Goal: Task Accomplishment & Management: Use online tool/utility

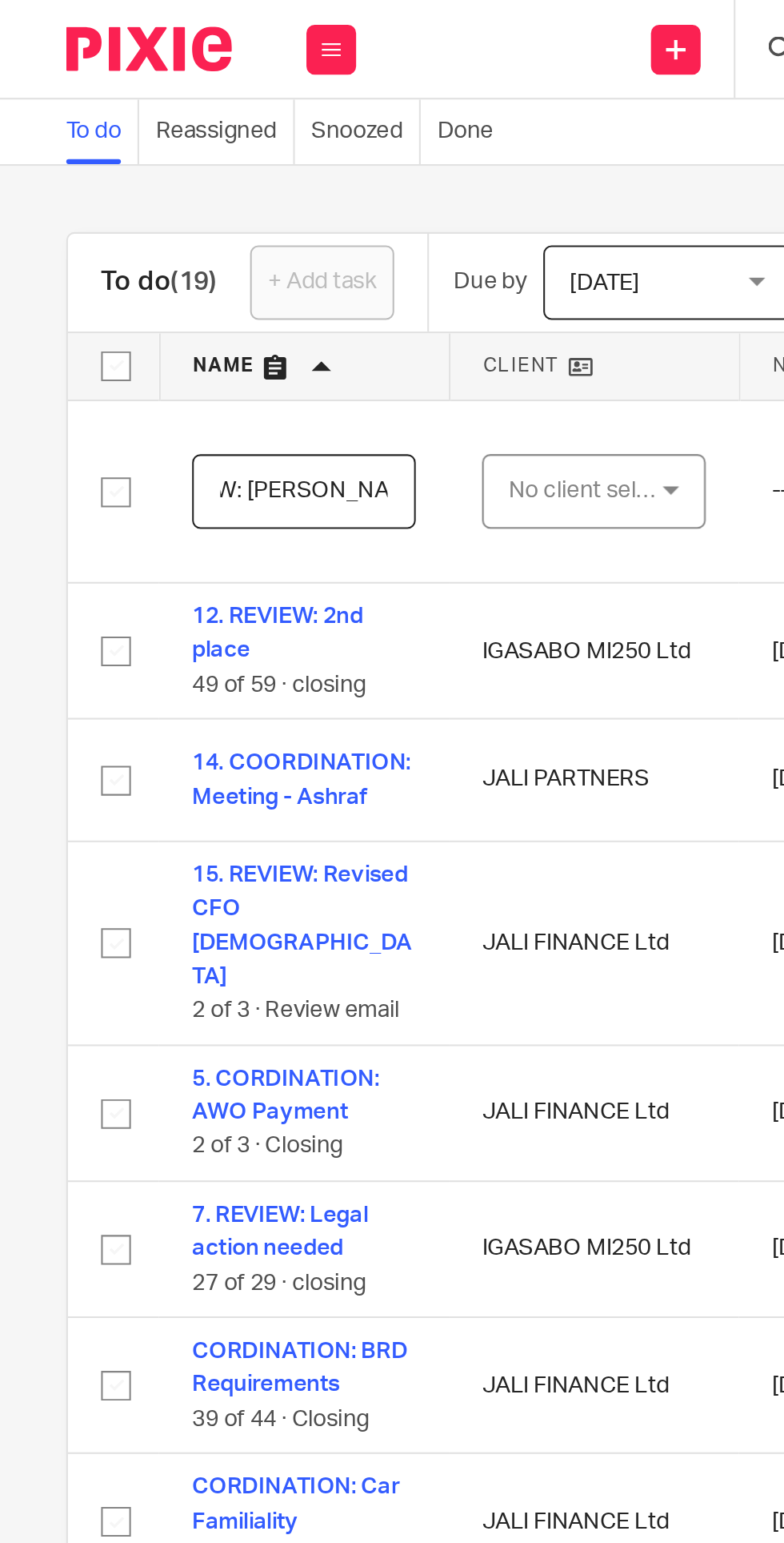
scroll to position [0, 42]
type input "REVIEW: [PERSON_NAME] Report"
click at [301, 235] on div "No client selected" at bounding box center [283, 237] width 76 height 33
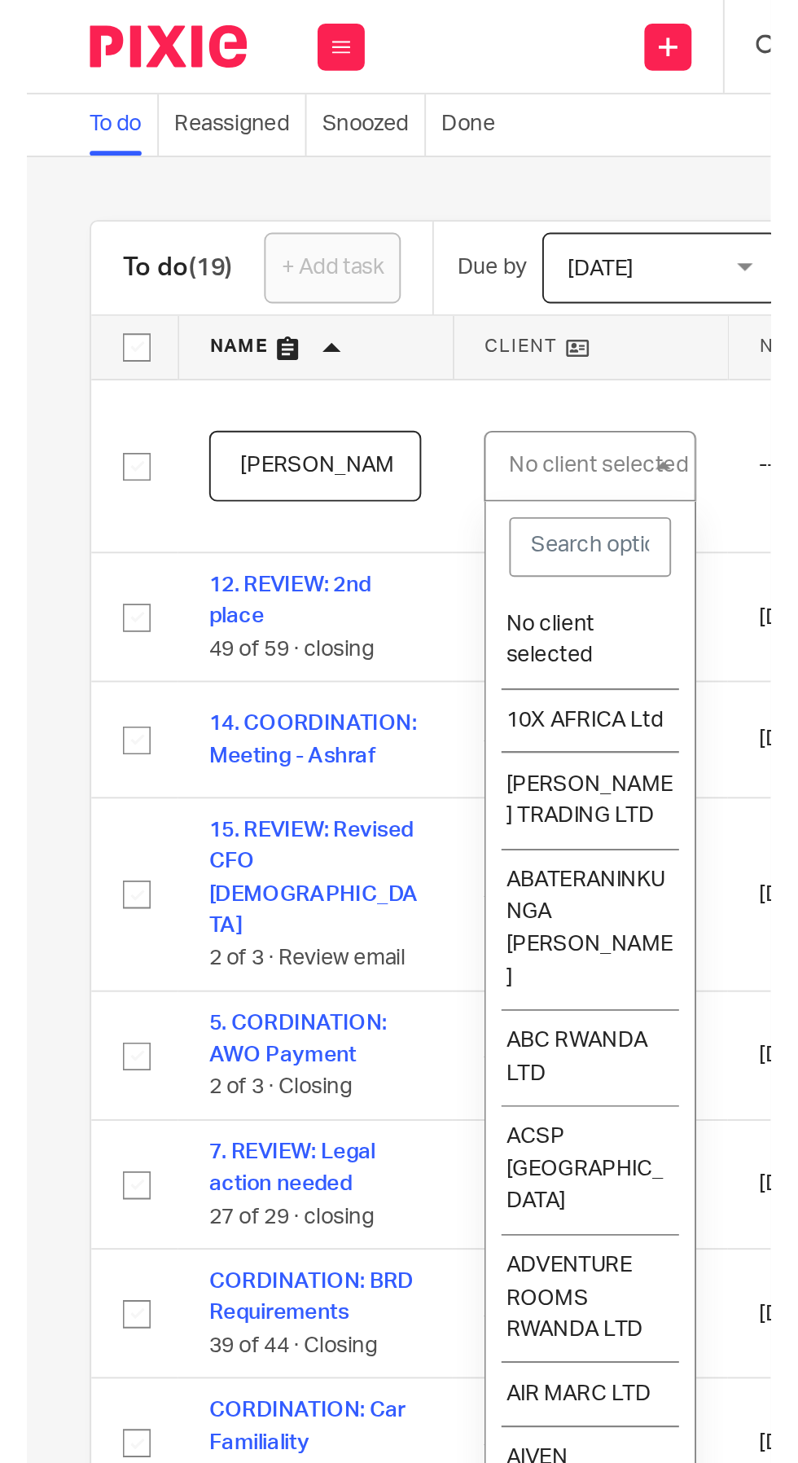
scroll to position [0, 0]
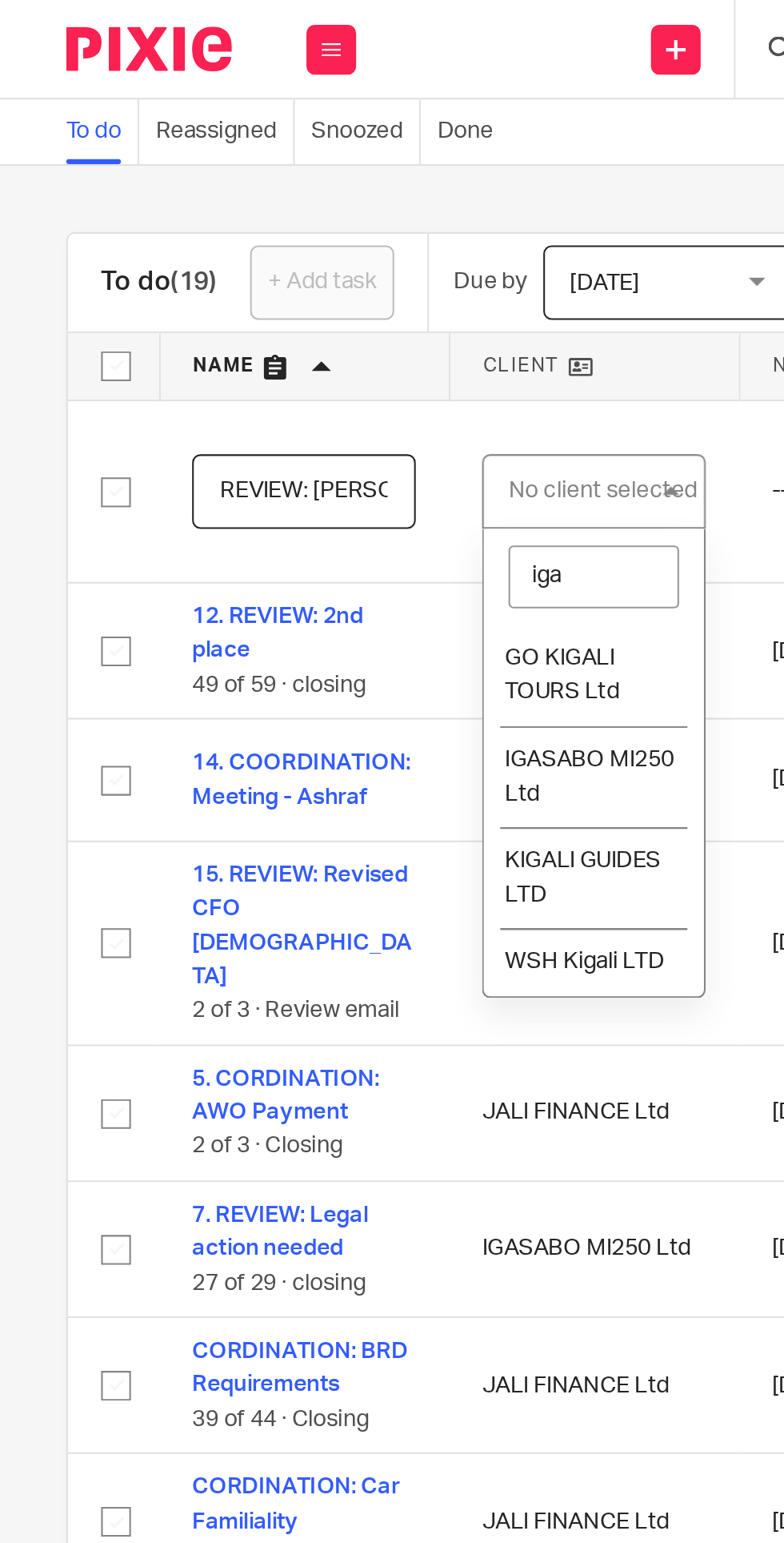
type input "igas"
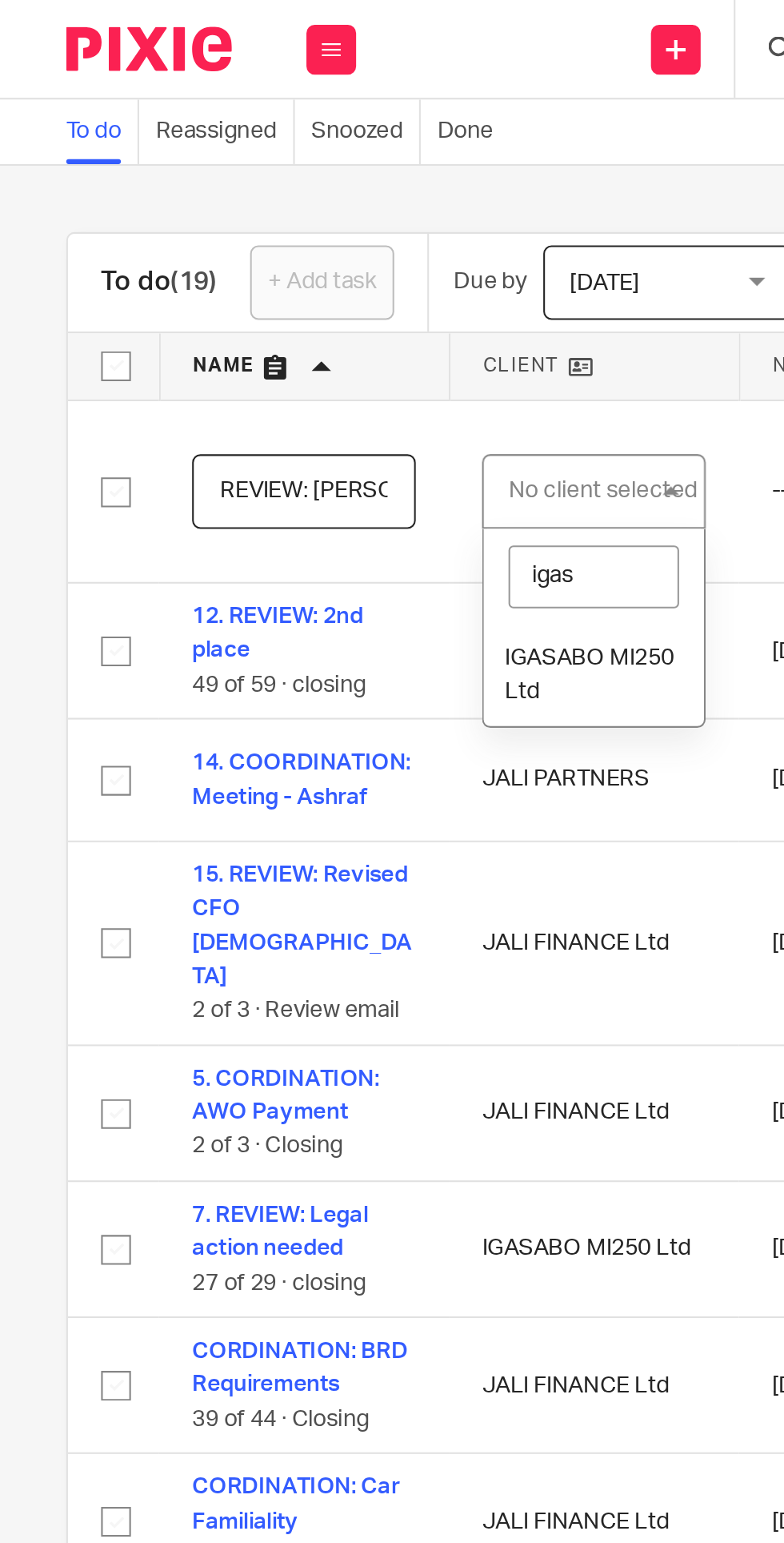
click at [291, 318] on span "IGASABO MI250 Ltd" at bounding box center [284, 326] width 82 height 29
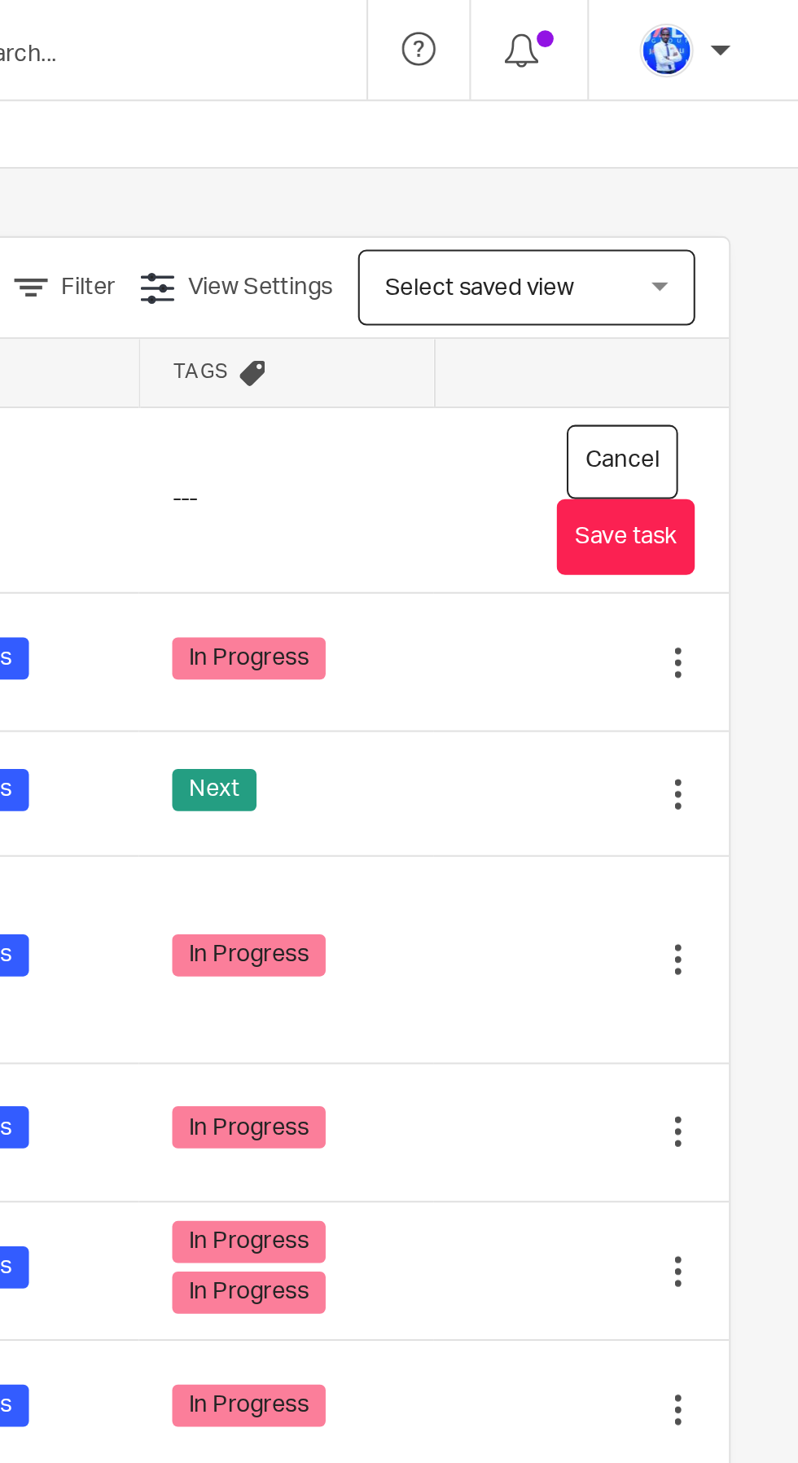
click at [728, 260] on button "Save task" at bounding box center [715, 259] width 67 height 37
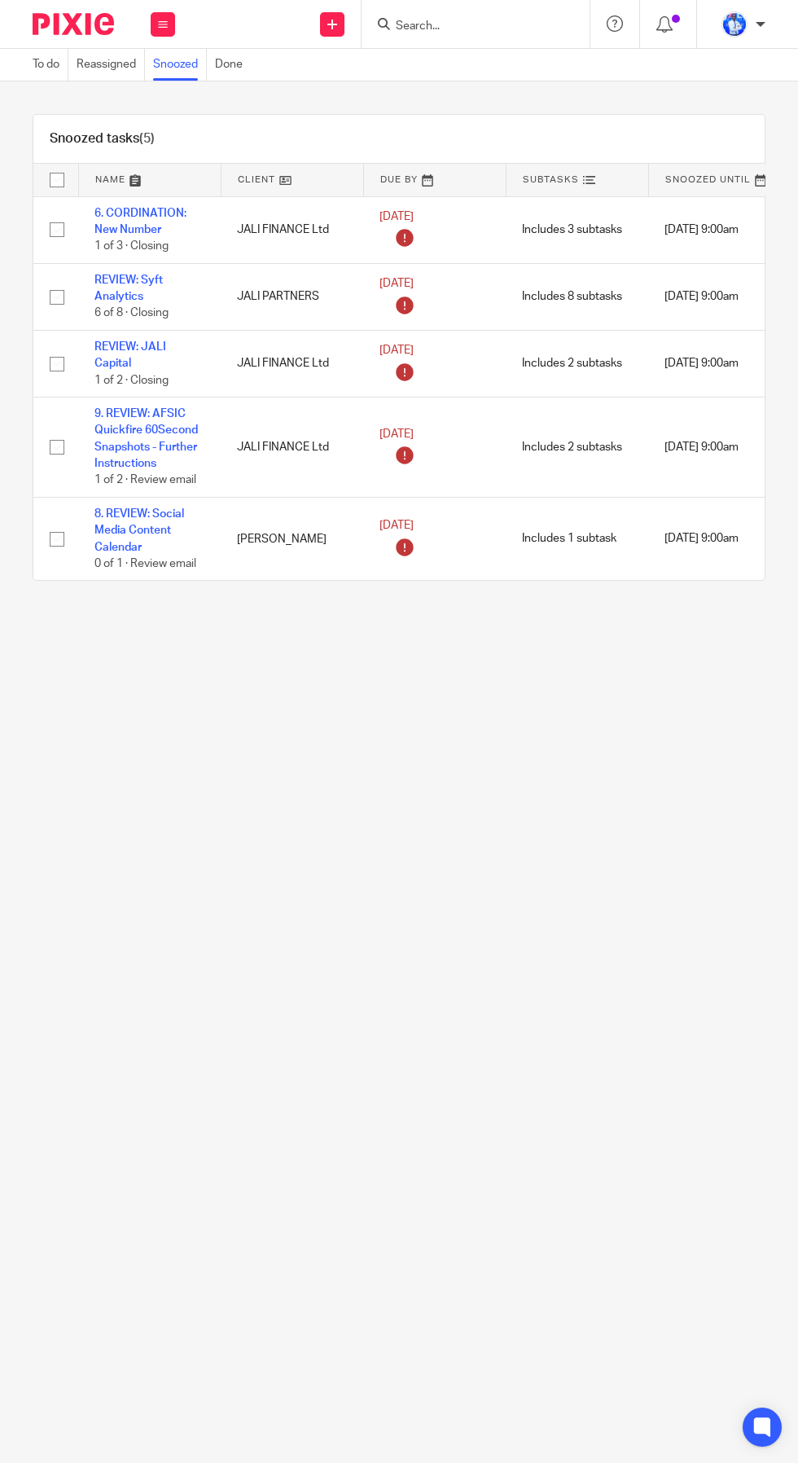
scroll to position [0, 169]
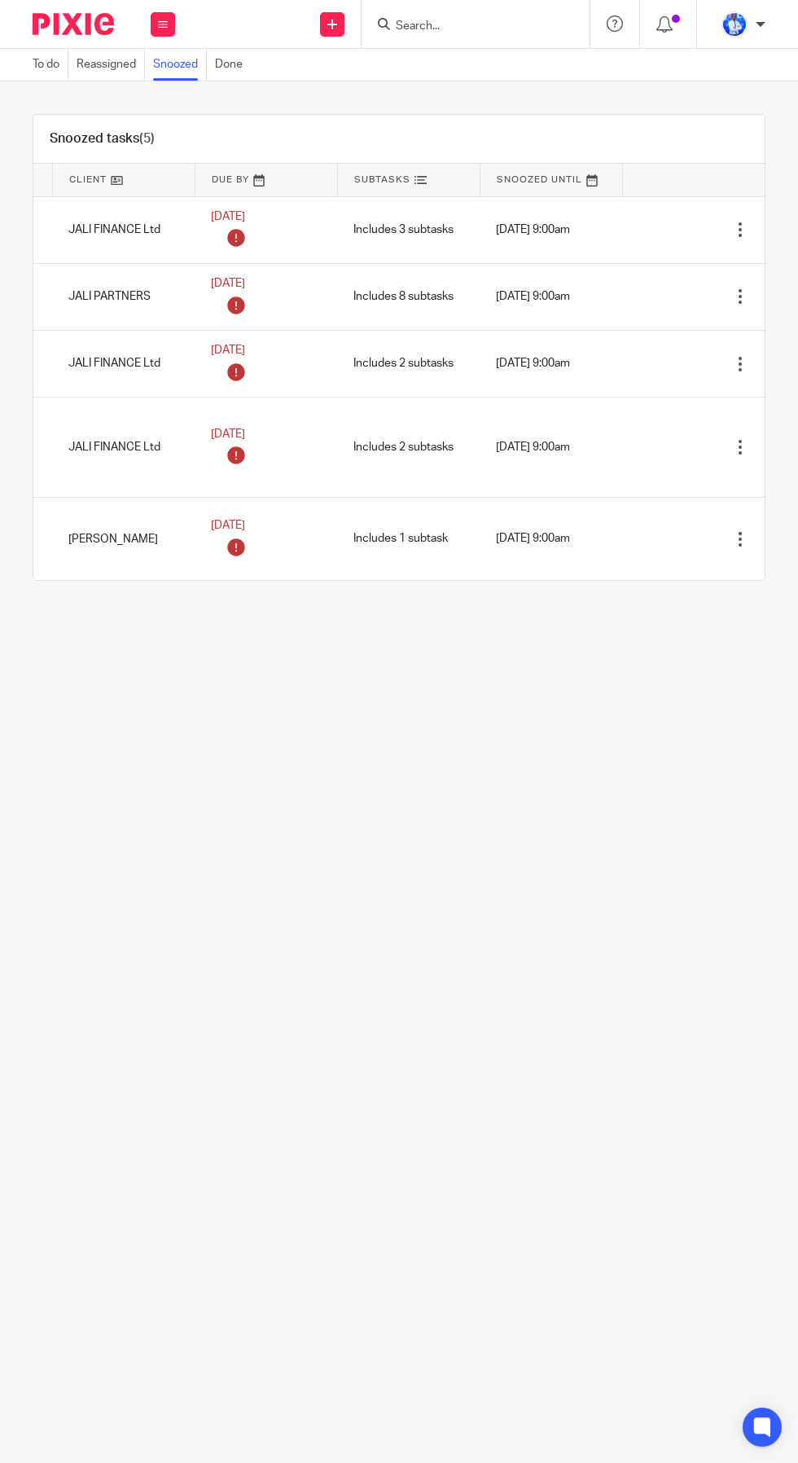
click at [738, 292] on div at bounding box center [740, 296] width 16 height 16
click at [714, 291] on icon at bounding box center [712, 297] width 16 height 16
